Goal: Information Seeking & Learning: Learn about a topic

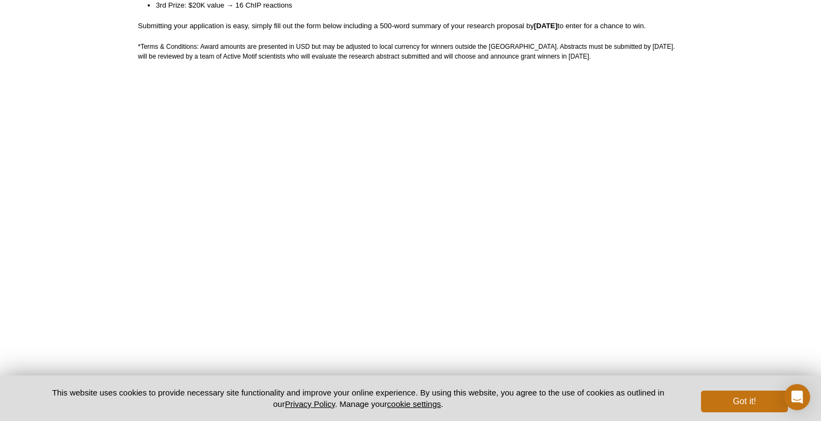
scroll to position [437, 0]
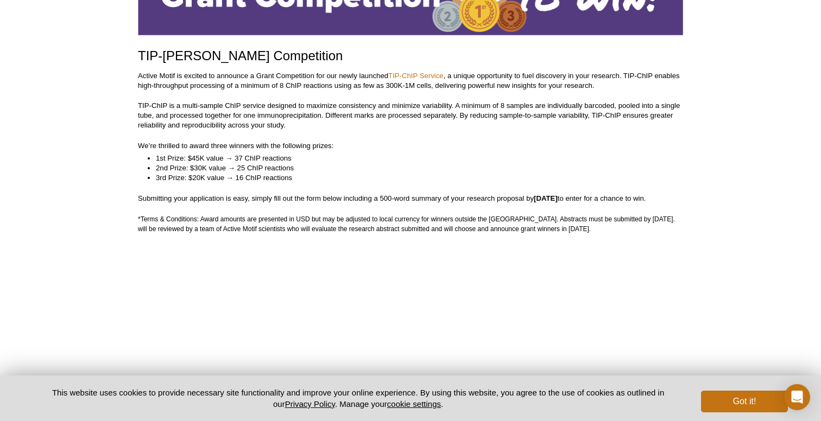
scroll to position [93, 0]
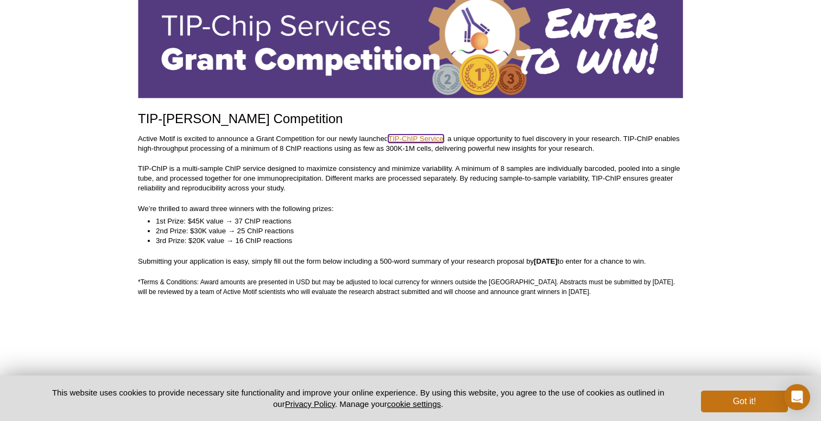
click at [424, 137] on link "TIP-ChIP Service" at bounding box center [415, 139] width 55 height 8
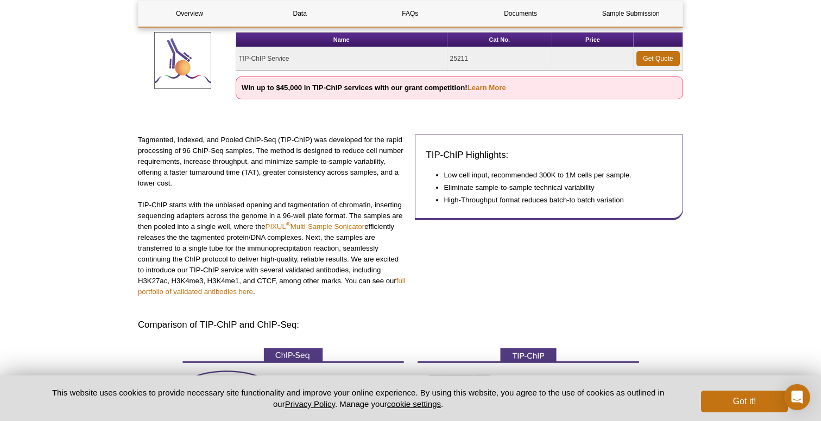
scroll to position [194, 0]
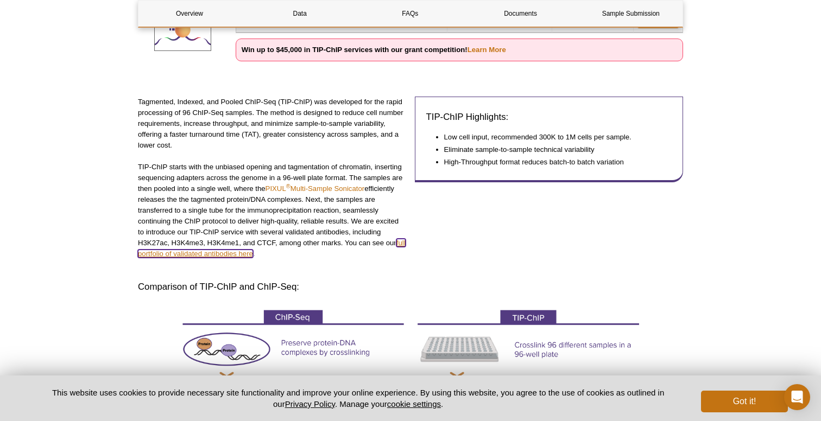
click at [187, 253] on link "full portfolio of validated antibodies here" at bounding box center [272, 248] width 268 height 19
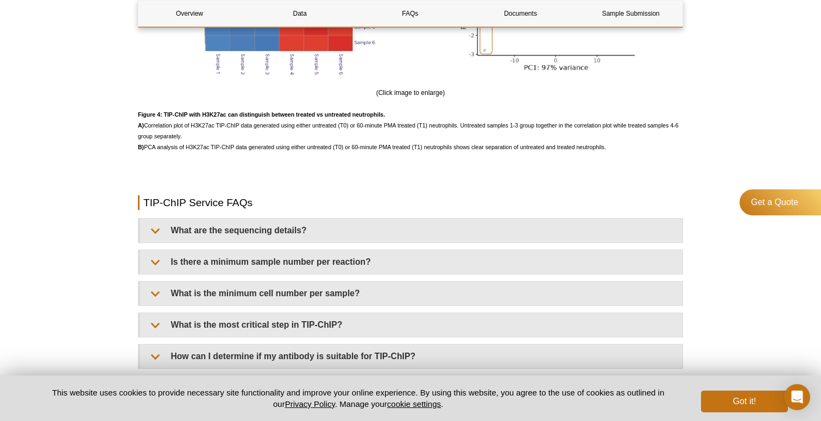
scroll to position [2486, 0]
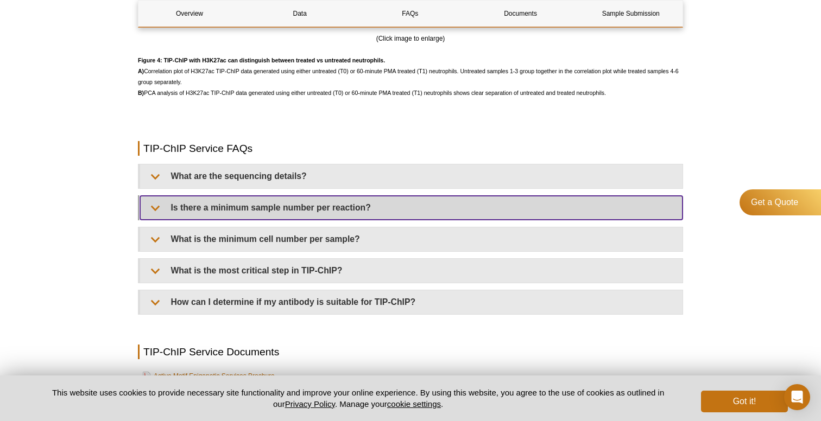
click at [189, 220] on summary "Is there a minimum sample number per reaction?" at bounding box center [411, 208] width 542 height 24
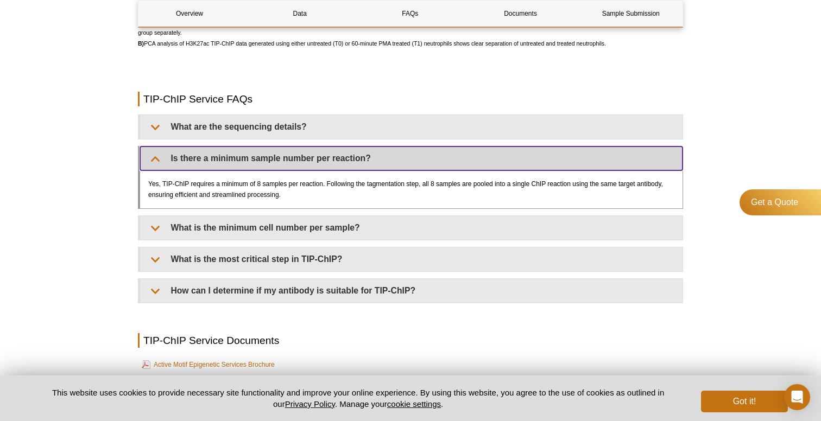
scroll to position [2542, 0]
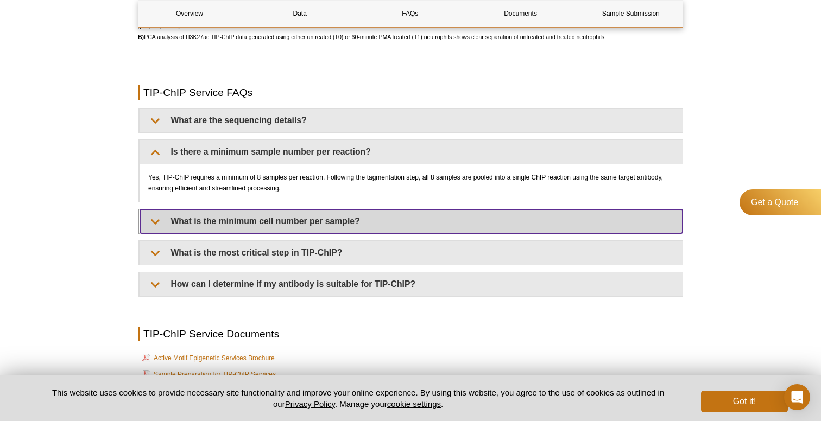
click at [191, 227] on summary "What is the minimum cell number per sample?" at bounding box center [411, 221] width 542 height 24
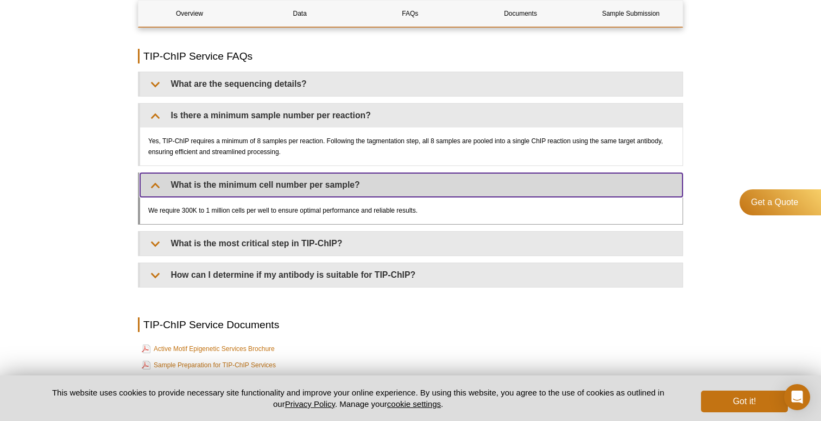
scroll to position [2579, 0]
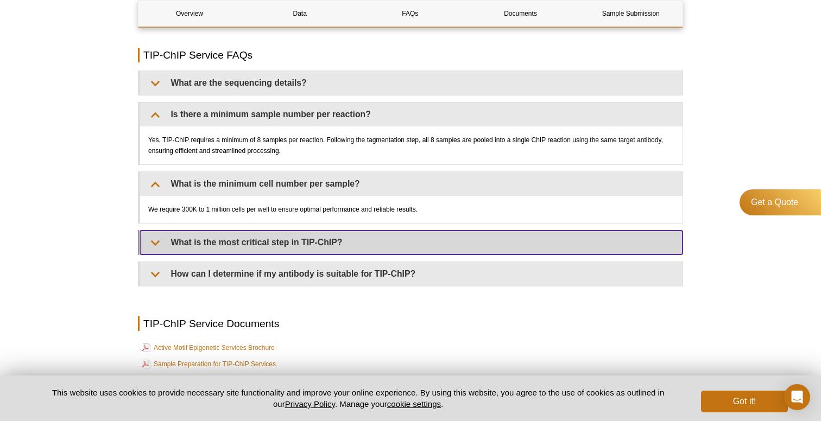
click at [191, 246] on summary "What is the most critical step in TIP-ChIP?" at bounding box center [411, 243] width 542 height 24
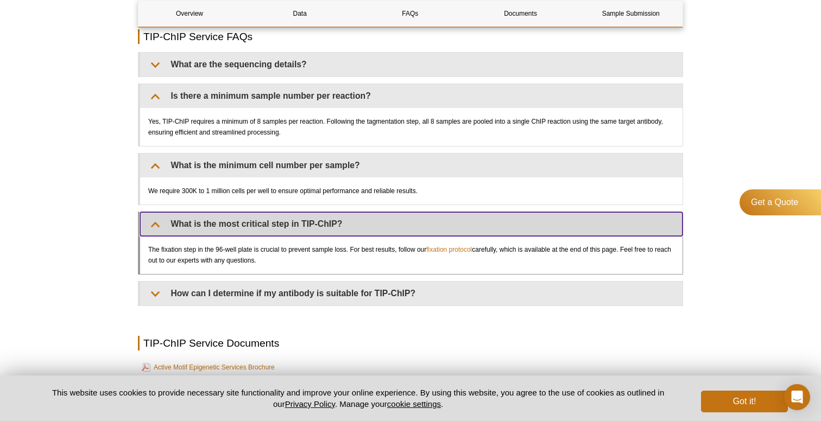
scroll to position [2599, 0]
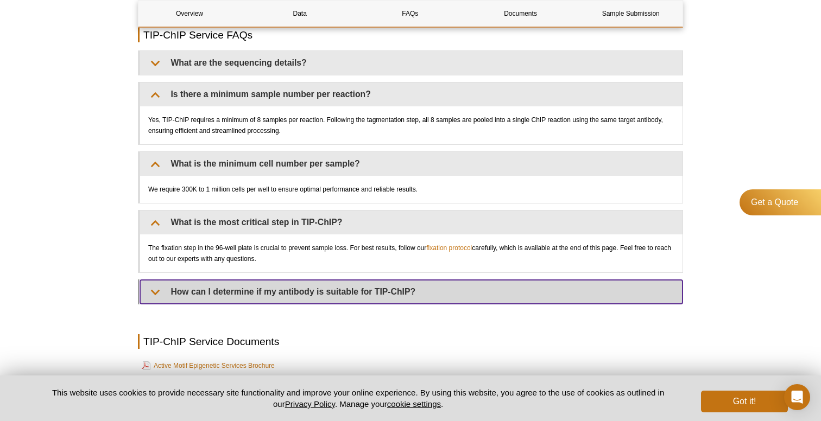
click at [200, 304] on summary "How can I determine if my antibody is suitable for TIP-ChIP?" at bounding box center [411, 292] width 542 height 24
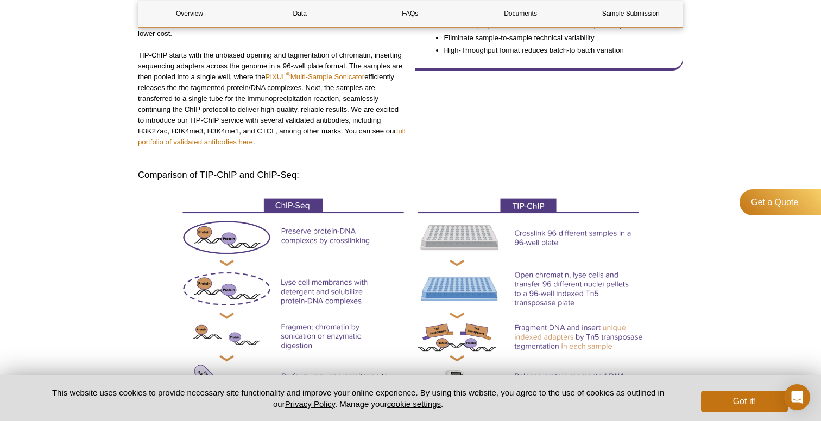
scroll to position [21, 0]
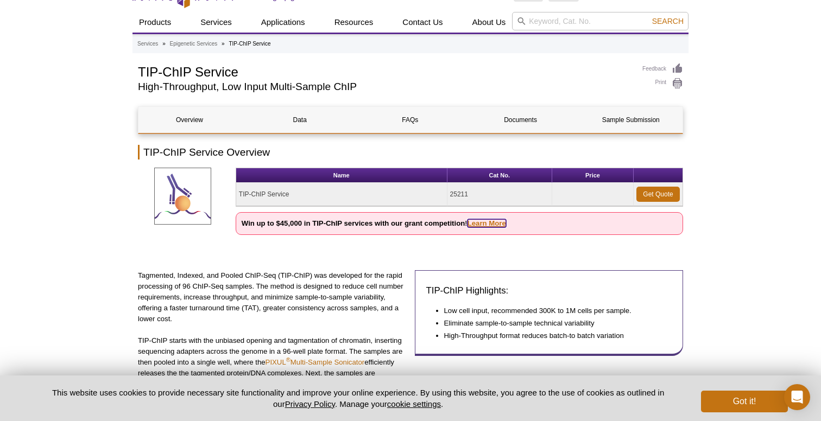
click at [488, 226] on link "Learn More" at bounding box center [486, 223] width 39 height 8
click at [479, 223] on link "Learn More" at bounding box center [486, 223] width 39 height 8
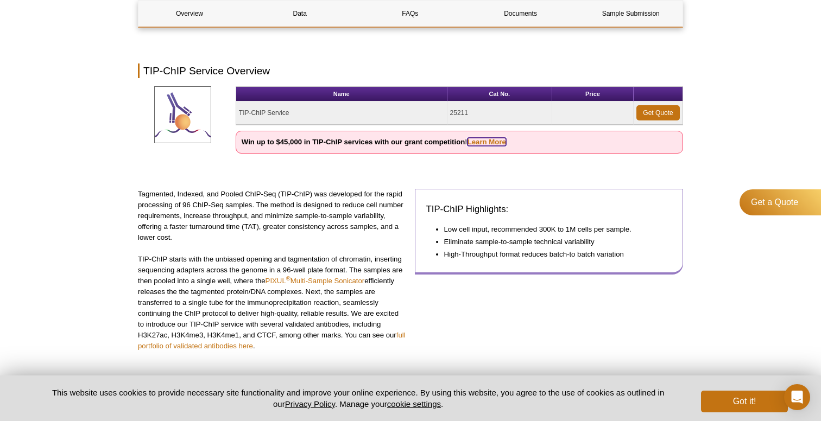
scroll to position [0, 0]
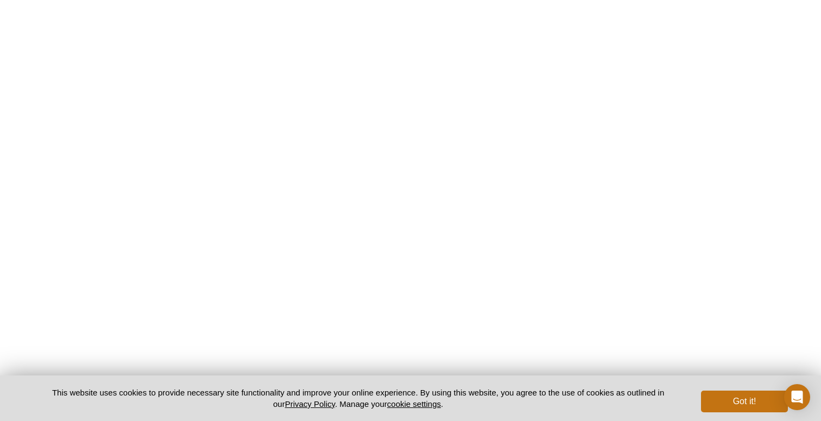
scroll to position [2171, 0]
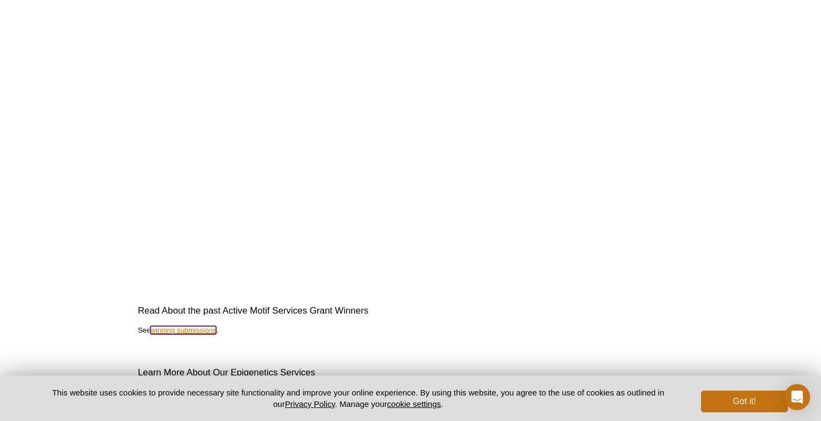
click at [186, 330] on link "winning submissions" at bounding box center [183, 330] width 66 height 8
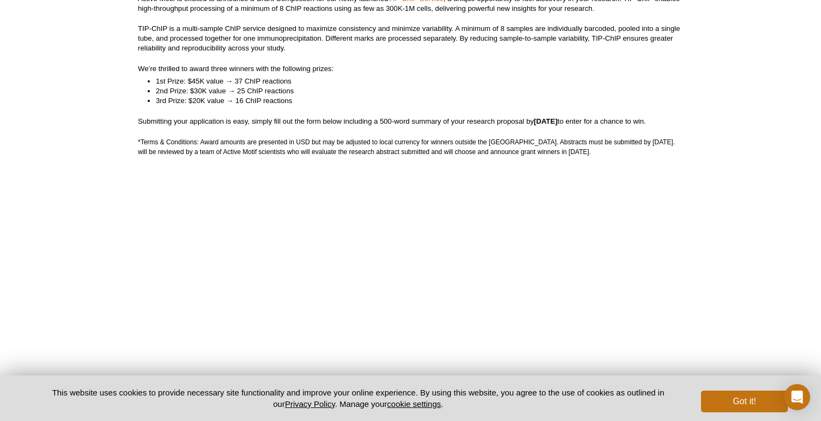
scroll to position [388, 0]
